Goal: Task Accomplishment & Management: Manage account settings

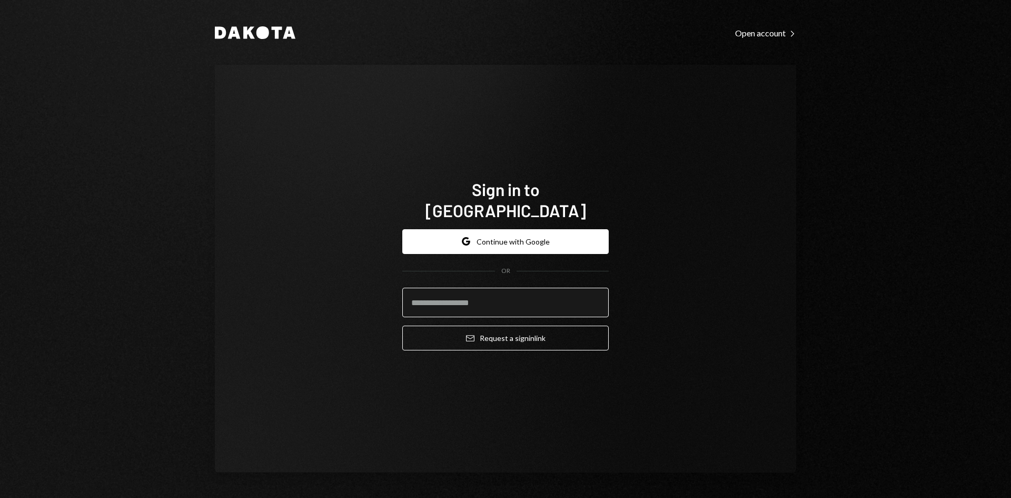
click at [495, 294] on input "email" at bounding box center [505, 301] width 206 height 29
type input "**********"
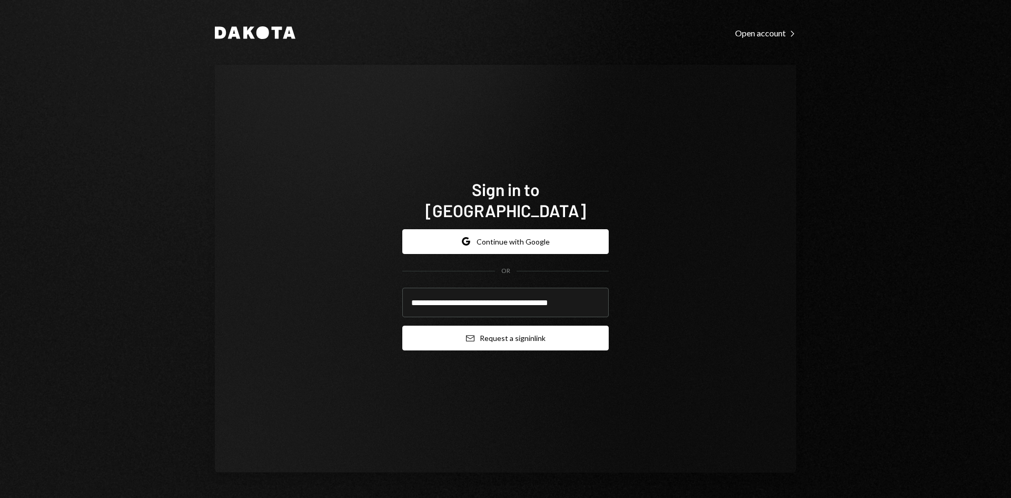
click at [483, 328] on button "Email Request a sign in link" at bounding box center [505, 337] width 206 height 25
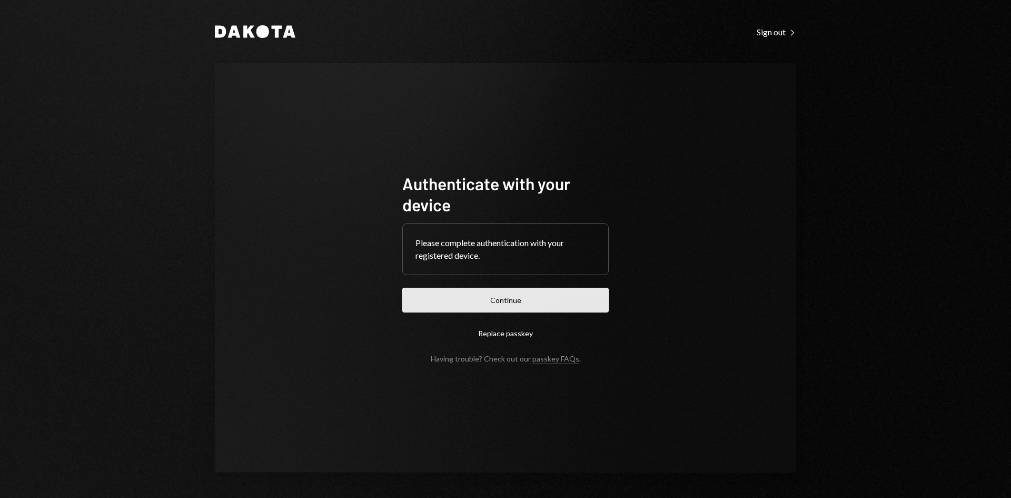
click at [555, 301] on button "Continue" at bounding box center [505, 299] width 206 height 25
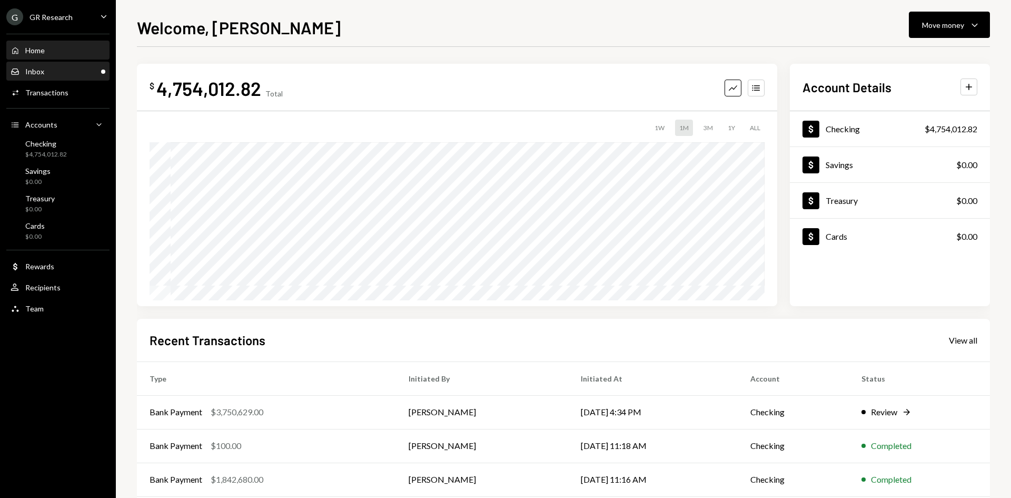
click at [44, 70] on div "Inbox Inbox" at bounding box center [58, 71] width 95 height 9
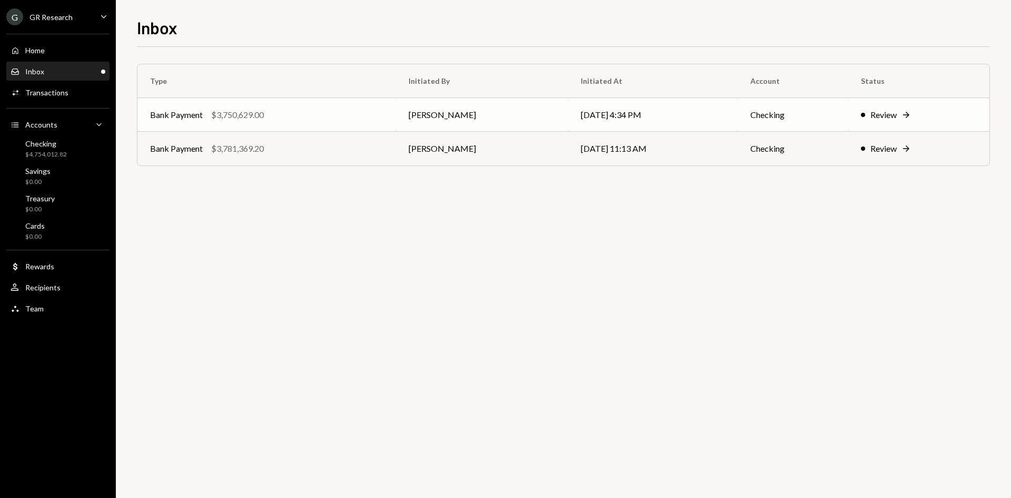
click at [316, 121] on td "Bank Payment $3,750,629.00" at bounding box center [266, 115] width 259 height 34
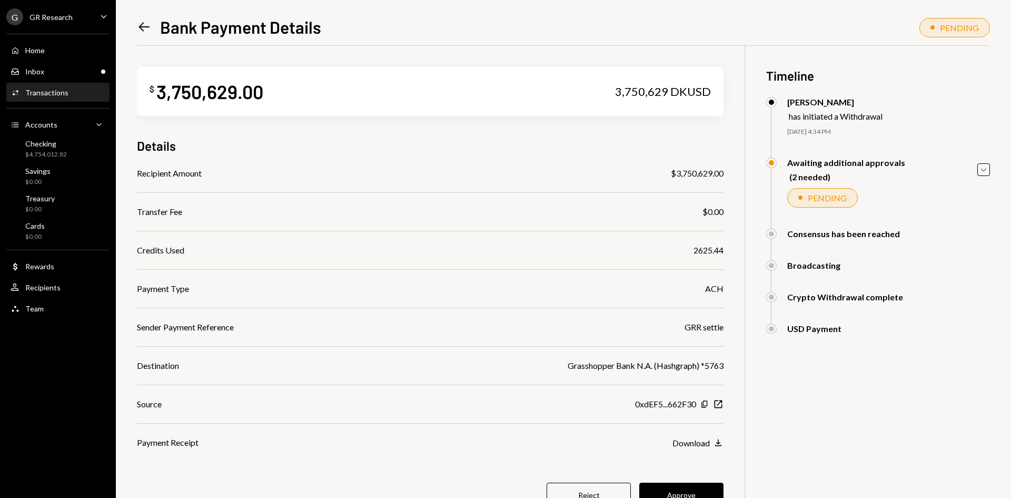
click at [146, 29] on icon "Left Arrow" at bounding box center [144, 26] width 15 height 15
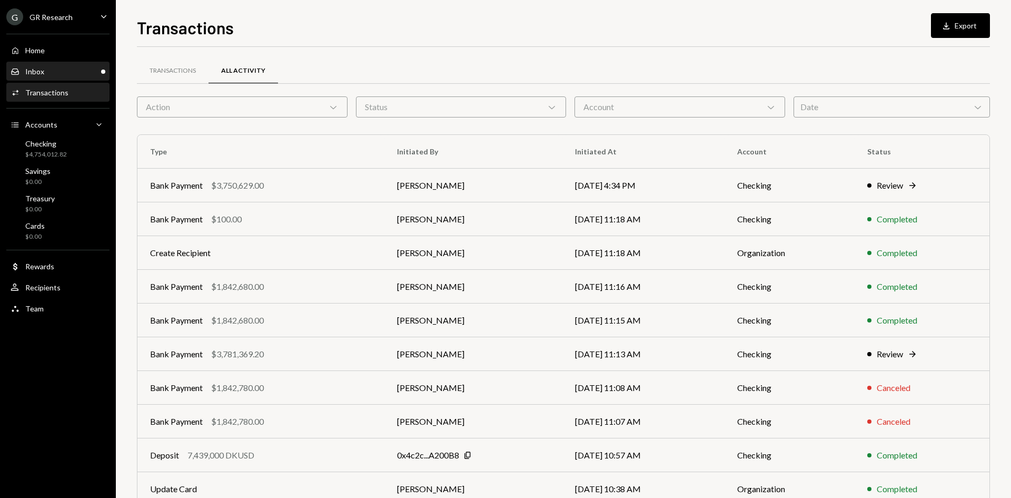
click at [51, 72] on div "Inbox Inbox" at bounding box center [58, 71] width 95 height 9
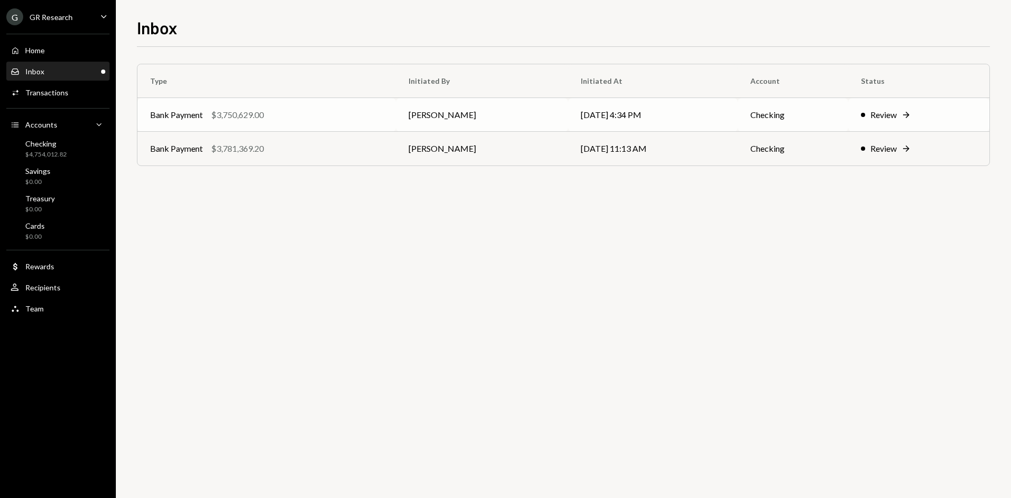
click at [283, 111] on div "Bank Payment $3,750,629.00" at bounding box center [266, 114] width 233 height 13
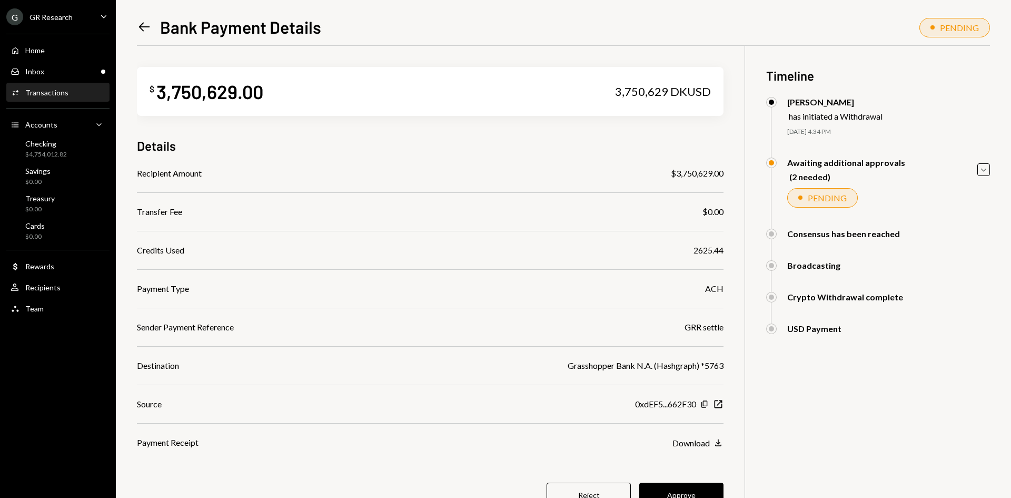
click at [150, 29] on icon "Left Arrow" at bounding box center [144, 26] width 15 height 15
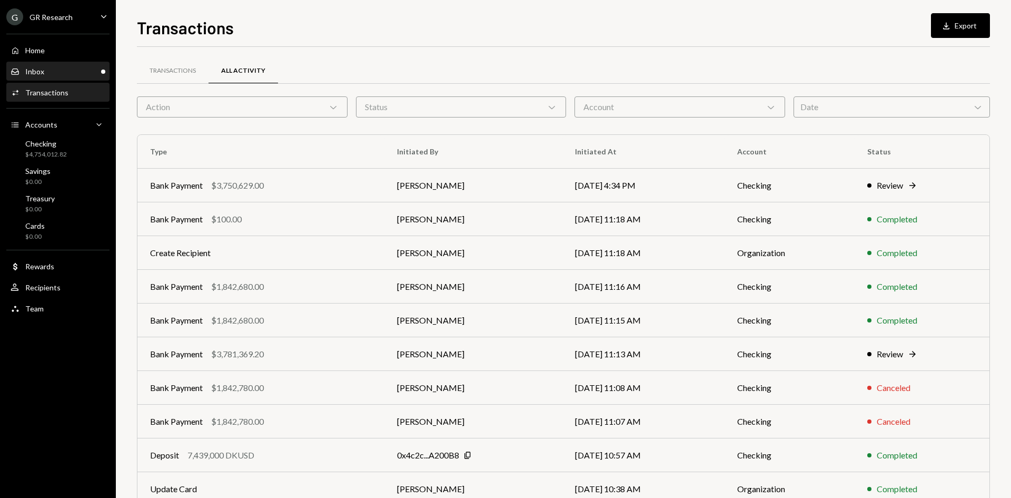
click at [66, 63] on div "Inbox Inbox" at bounding box center [58, 72] width 95 height 18
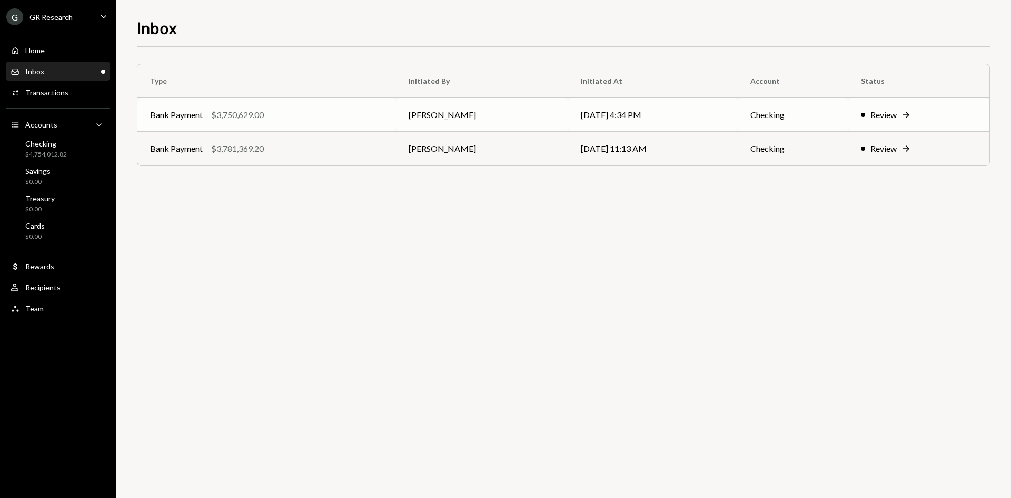
click at [632, 112] on td "[DATE] 4:34 PM" at bounding box center [653, 115] width 170 height 34
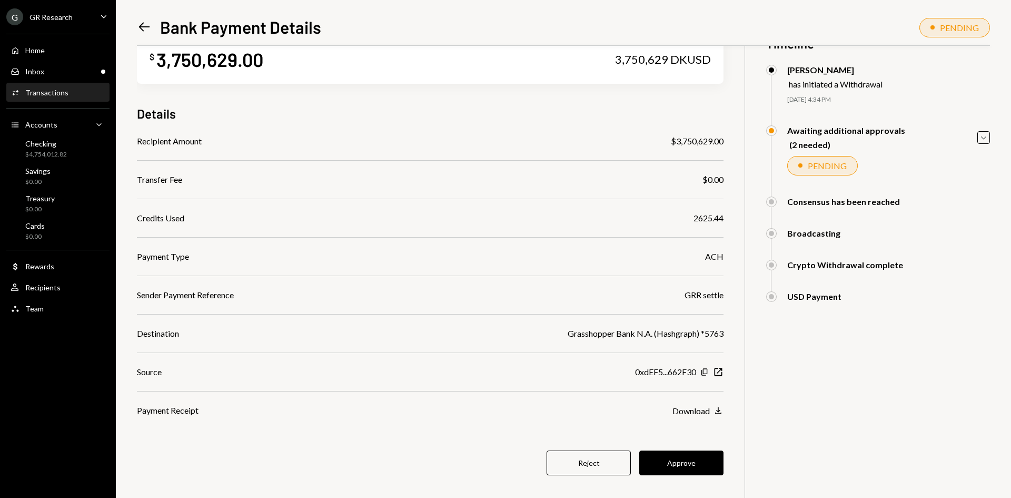
scroll to position [46, 0]
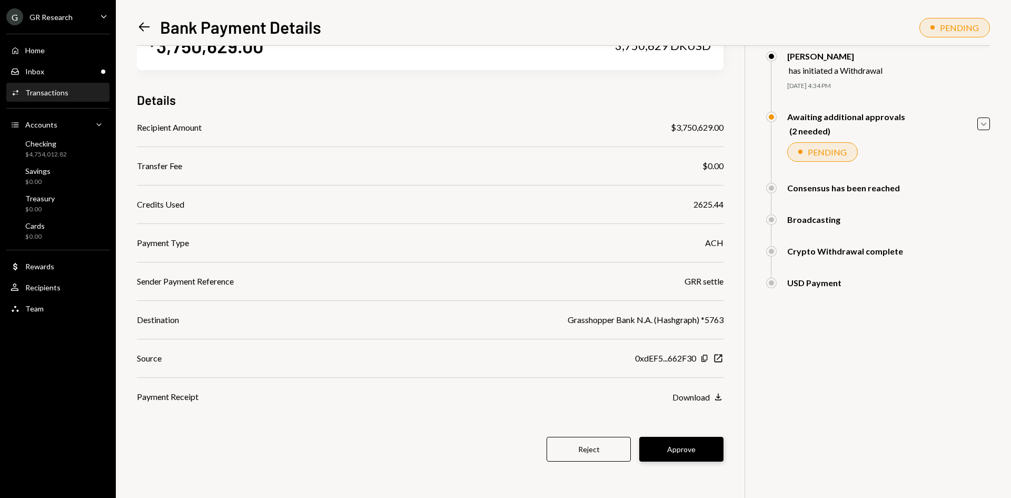
click at [674, 446] on button "Approve" at bounding box center [681, 449] width 84 height 25
